Goal: Task Accomplishment & Management: Manage account settings

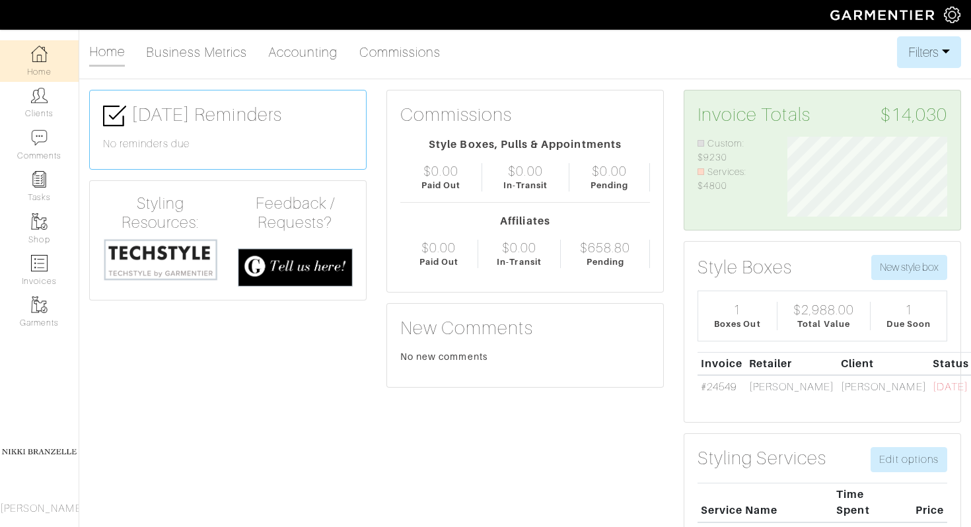
scroll to position [80, 180]
click at [731, 384] on link "#24549" at bounding box center [719, 387] width 36 height 12
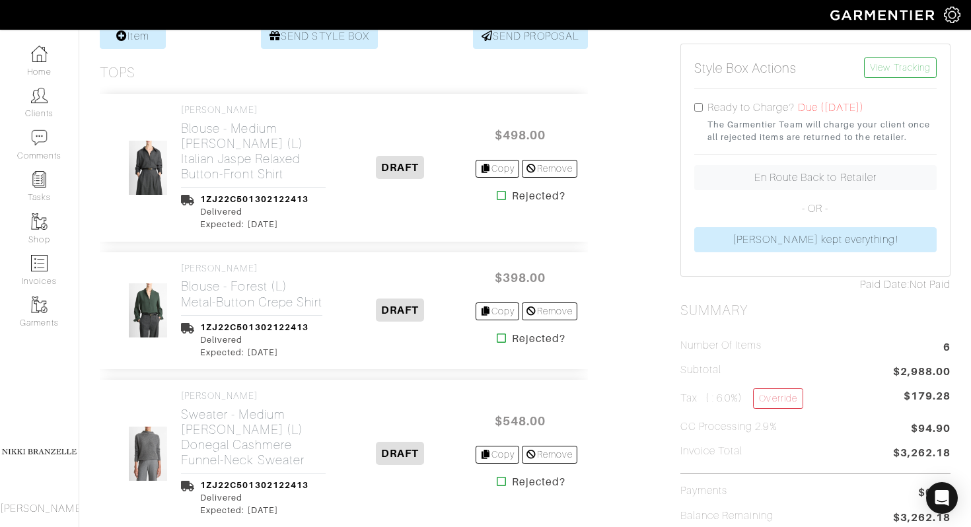
scroll to position [352, 0]
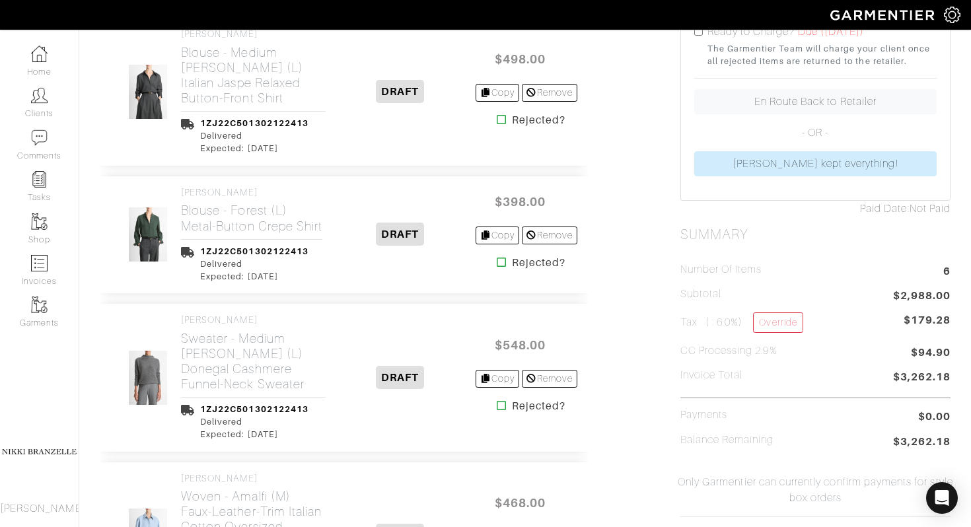
click at [497, 268] on icon at bounding box center [502, 262] width 10 height 11
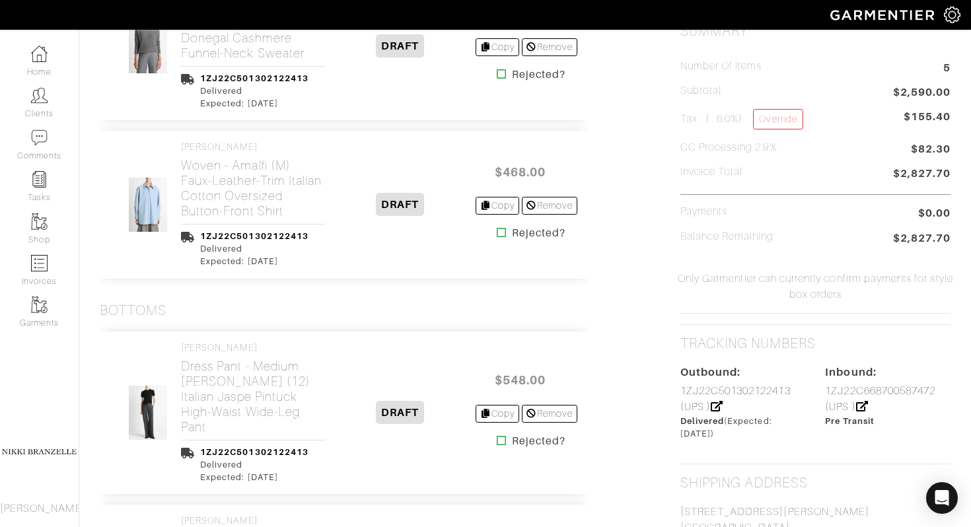
scroll to position [557, 0]
click at [497, 78] on icon at bounding box center [502, 72] width 10 height 11
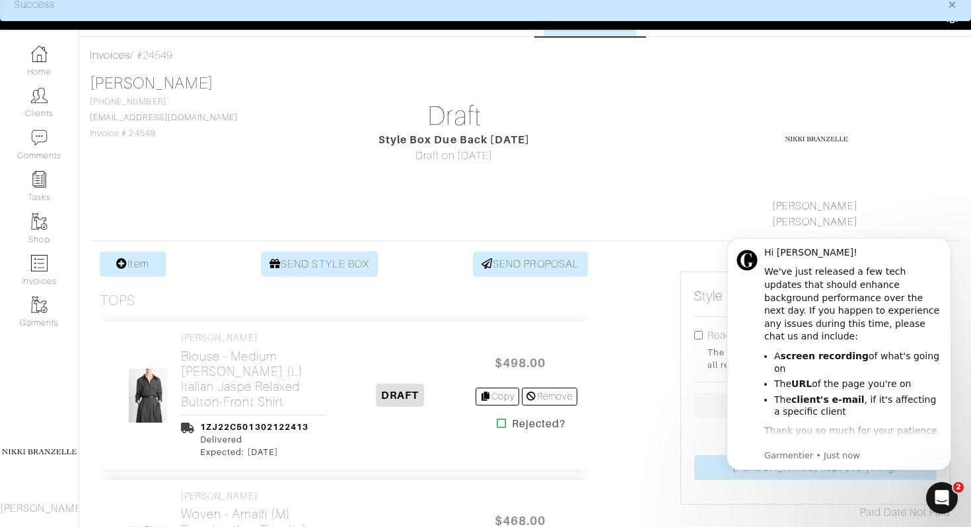
scroll to position [52, 0]
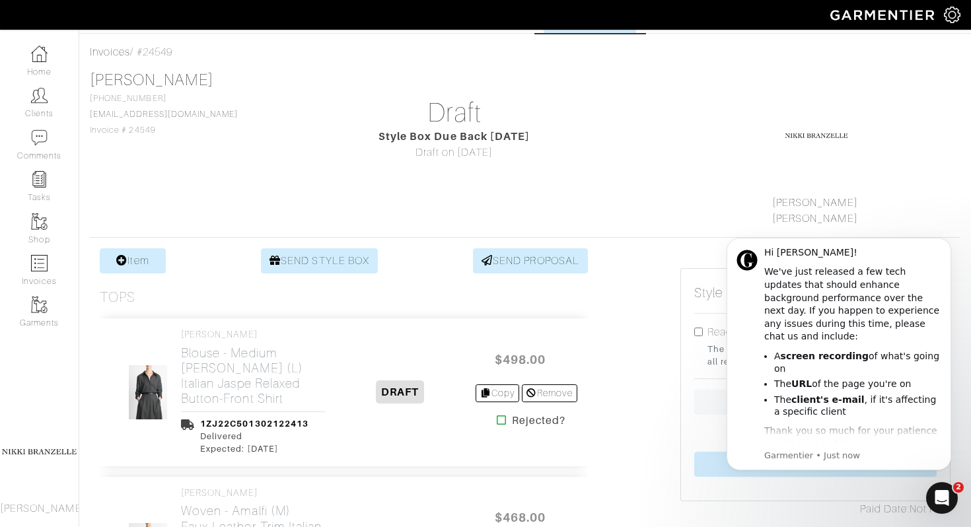
click at [697, 336] on input "checkbox" at bounding box center [698, 332] width 9 height 9
checkbox input "true"
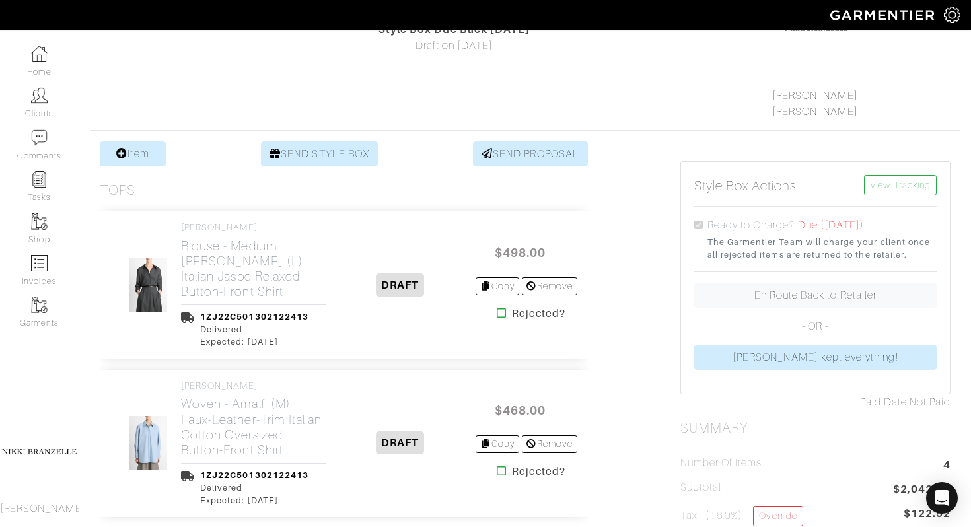
scroll to position [172, 0]
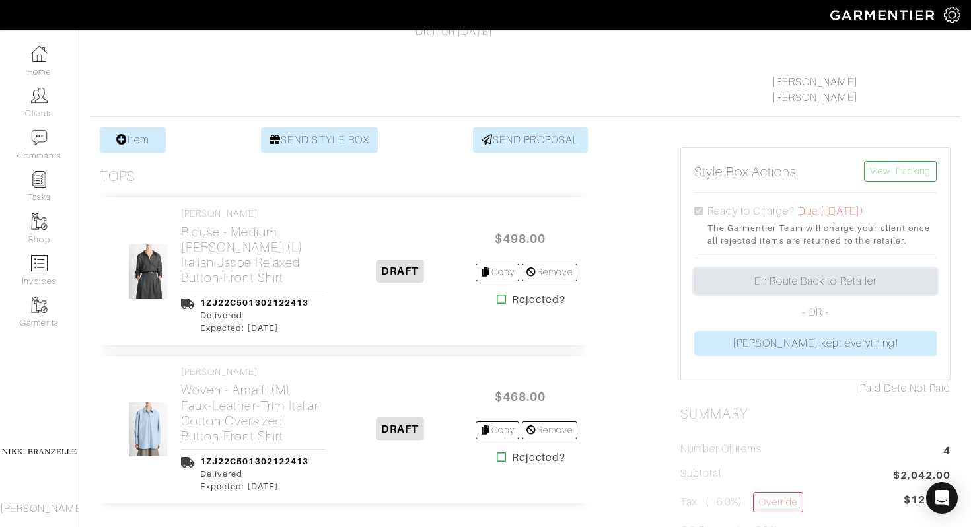
click at [800, 280] on link "En Route Back to Retailer" at bounding box center [815, 281] width 242 height 25
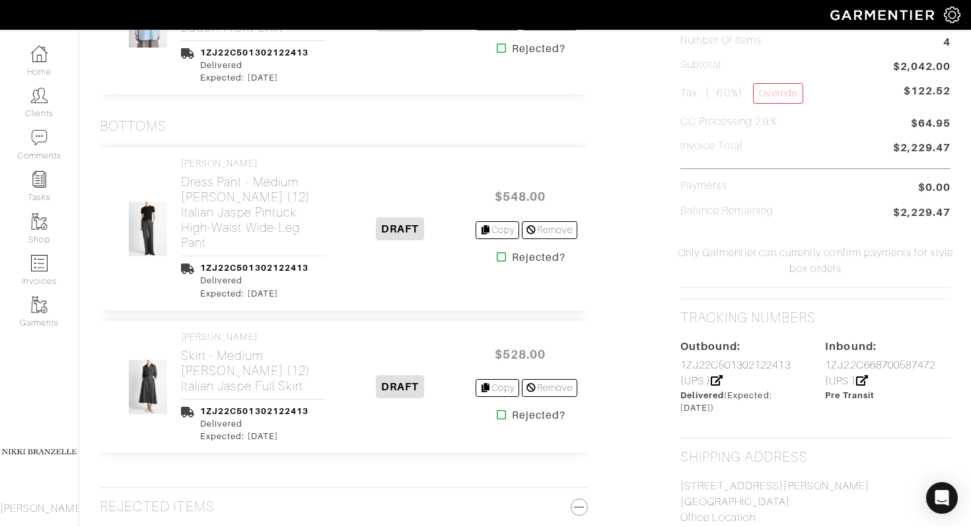
scroll to position [579, 0]
